Goal: Information Seeking & Learning: Stay updated

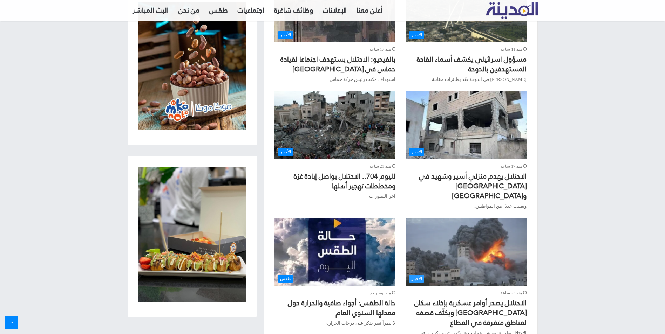
scroll to position [420, 0]
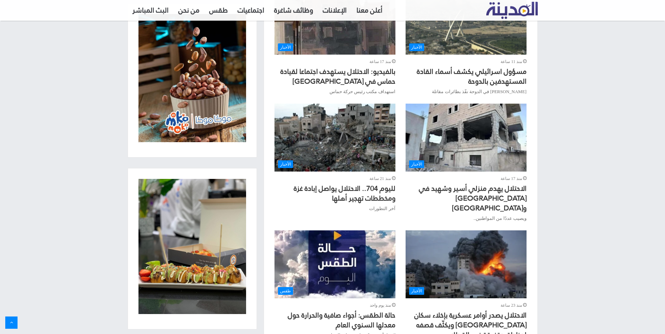
click at [482, 176] on div "منذ 17 ساعة" at bounding box center [465, 178] width 121 height 7
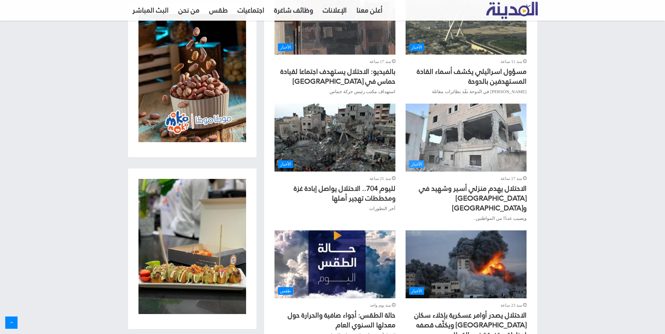
click at [415, 163] on span "الأخبار" at bounding box center [416, 164] width 15 height 8
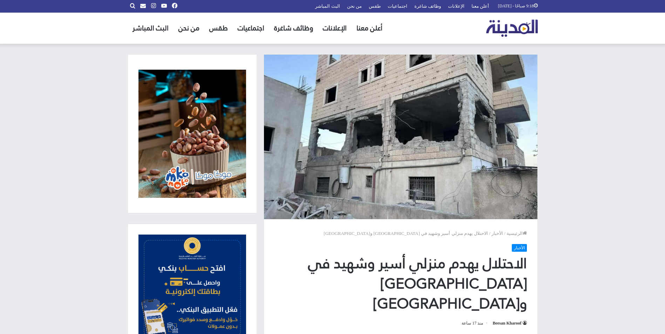
click at [487, 36] on img "القائمة الرئيسية" at bounding box center [511, 28] width 51 height 17
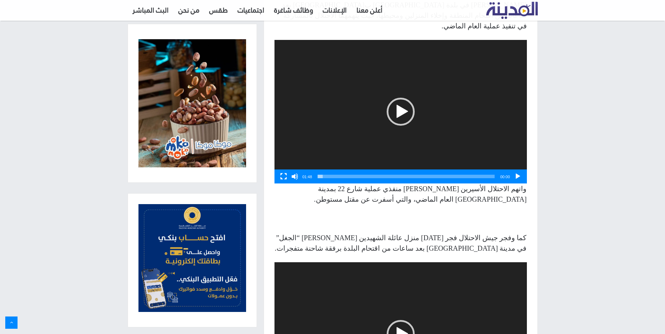
scroll to position [282, 0]
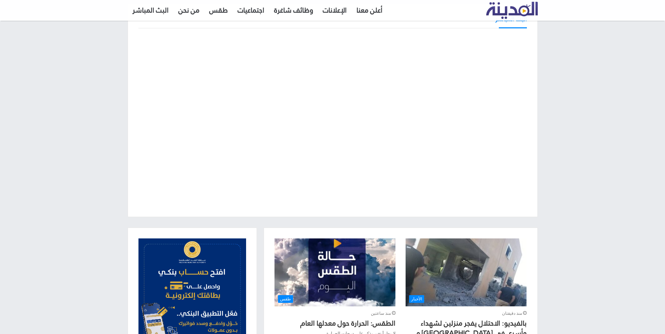
scroll to position [140, 0]
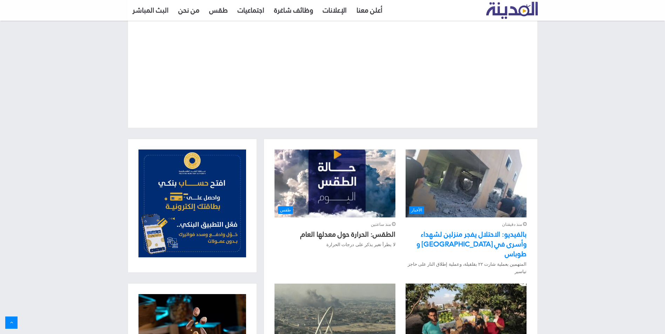
click at [482, 235] on link "بالفيديو: الاحتلال يفجر منزلين لشهداء وأسرى في [GEOGRAPHIC_DATA] و طوباس" at bounding box center [471, 244] width 110 height 33
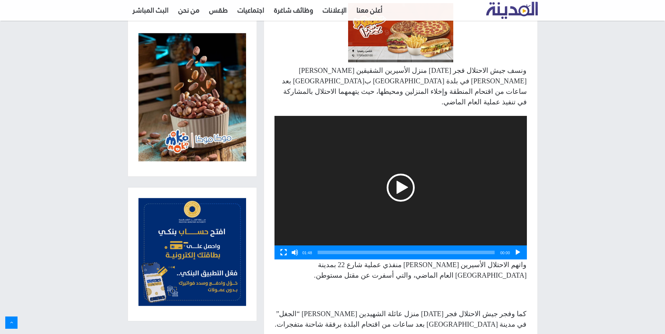
scroll to position [385, 0]
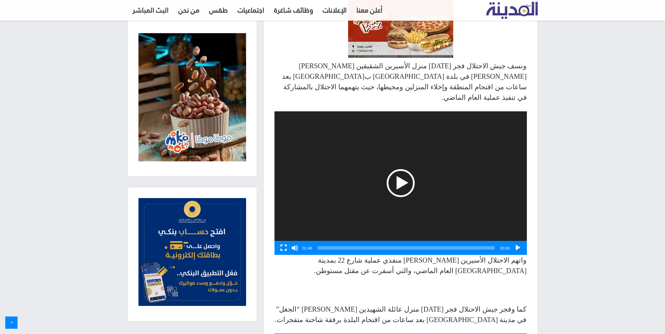
click at [406, 169] on div "تشغيل" at bounding box center [400, 183] width 28 height 28
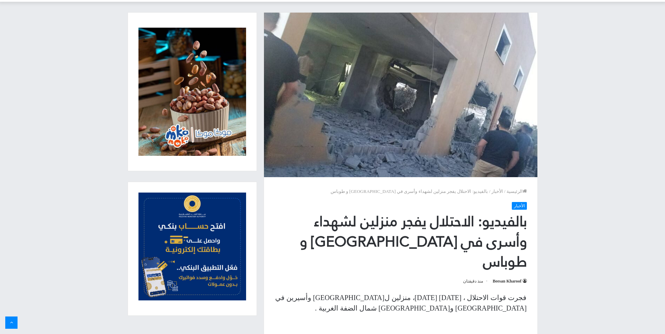
scroll to position [0, 0]
